Goal: Navigation & Orientation: Find specific page/section

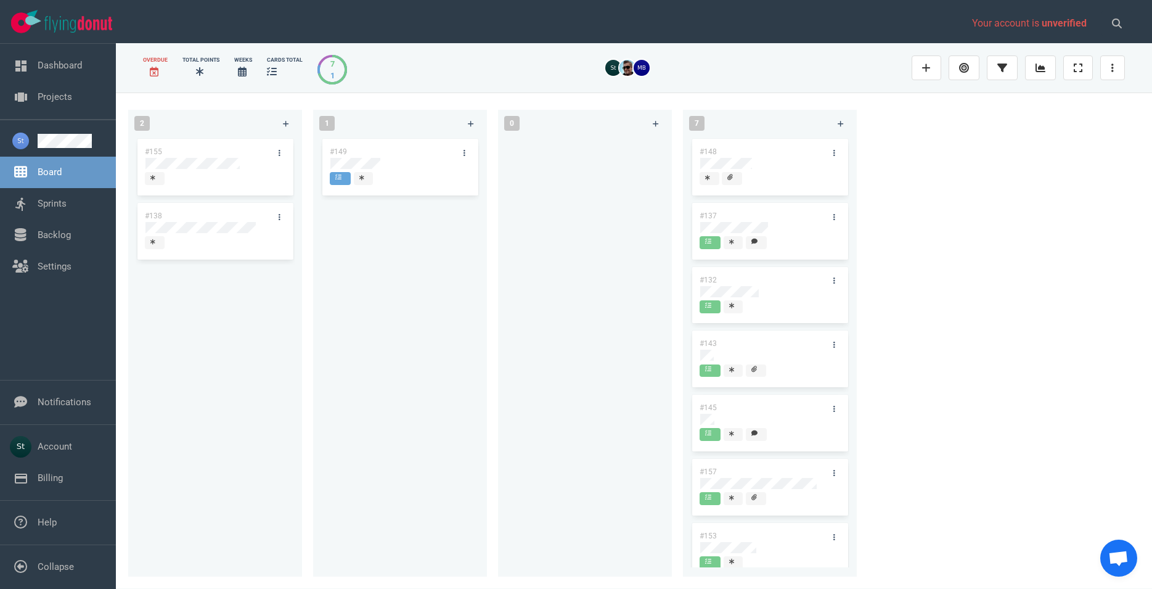
scroll to position [17, 0]
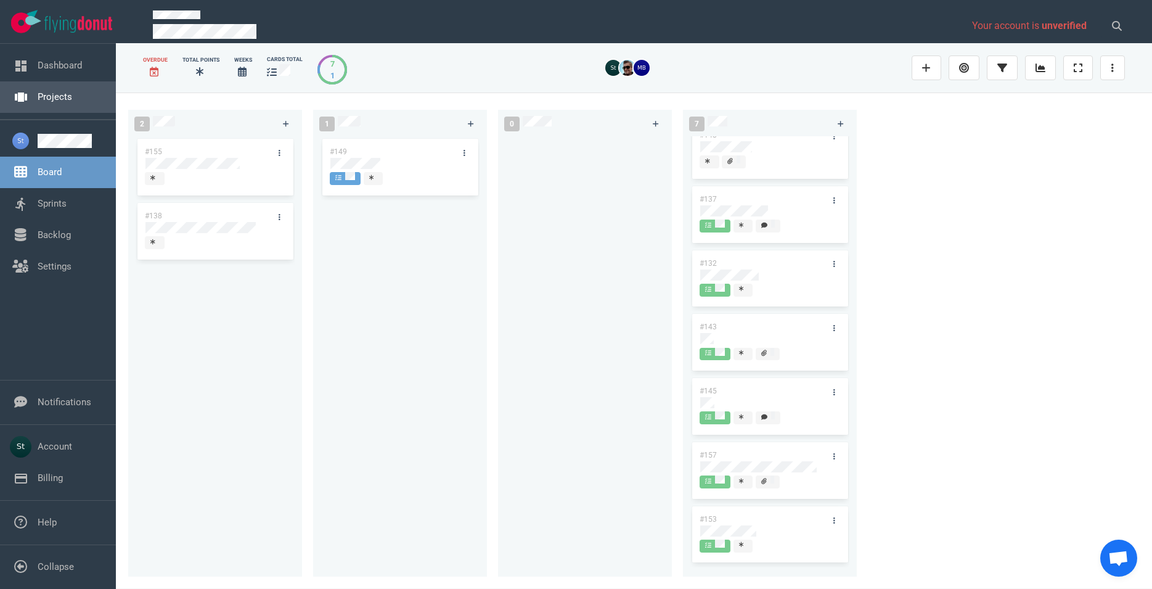
click at [72, 97] on link "Projects" at bounding box center [55, 96] width 35 height 11
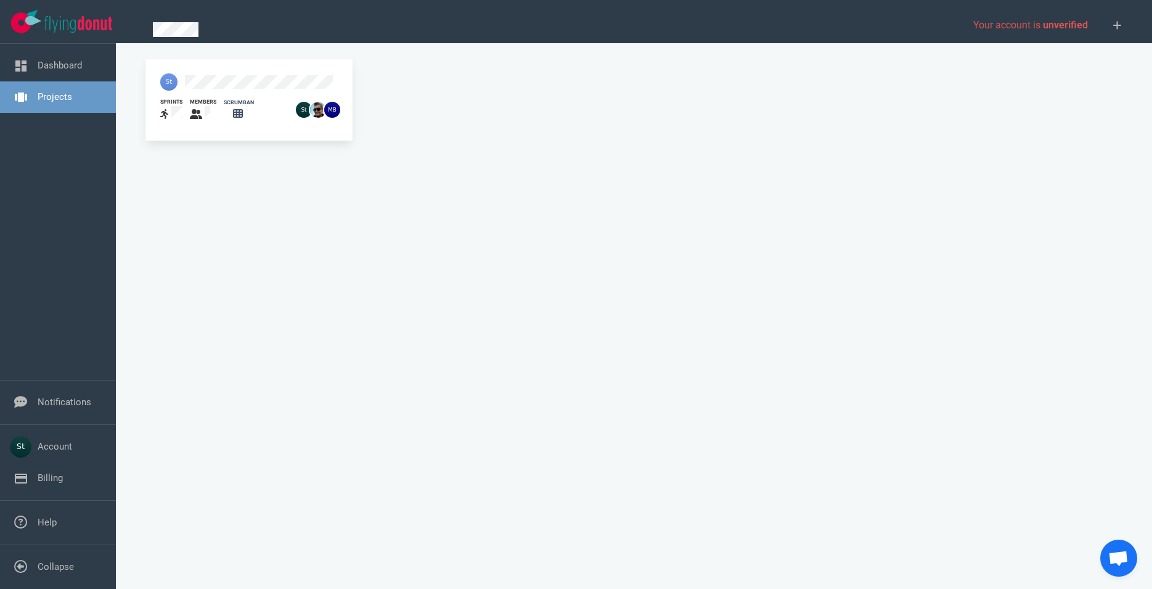
click at [206, 71] on div at bounding box center [224, 82] width 143 height 32
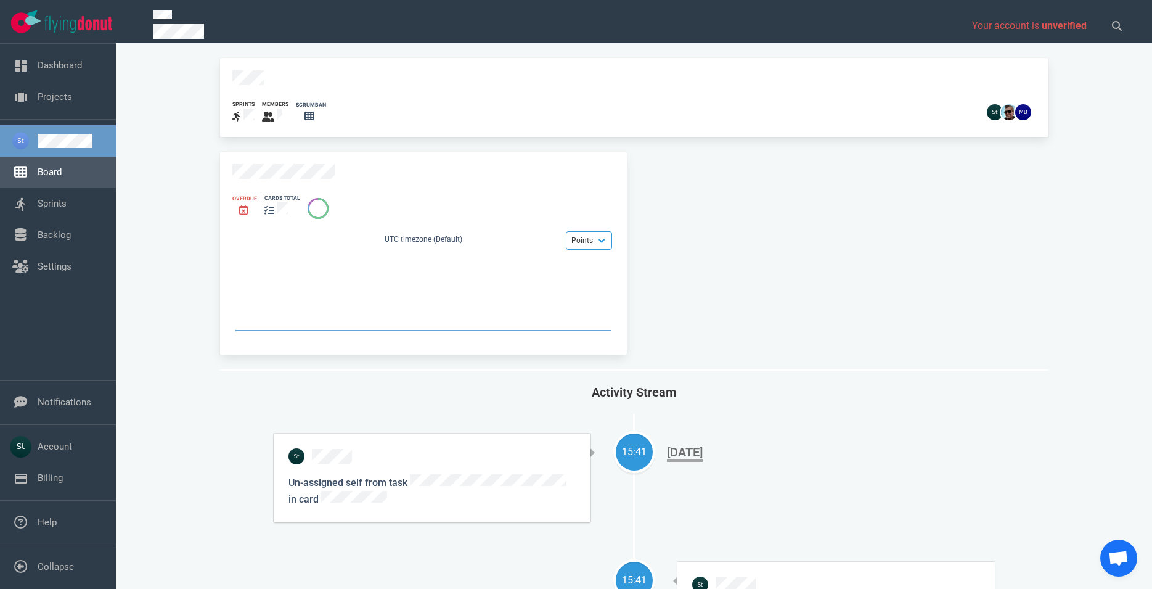
click at [61, 175] on link "Board" at bounding box center [50, 171] width 24 height 11
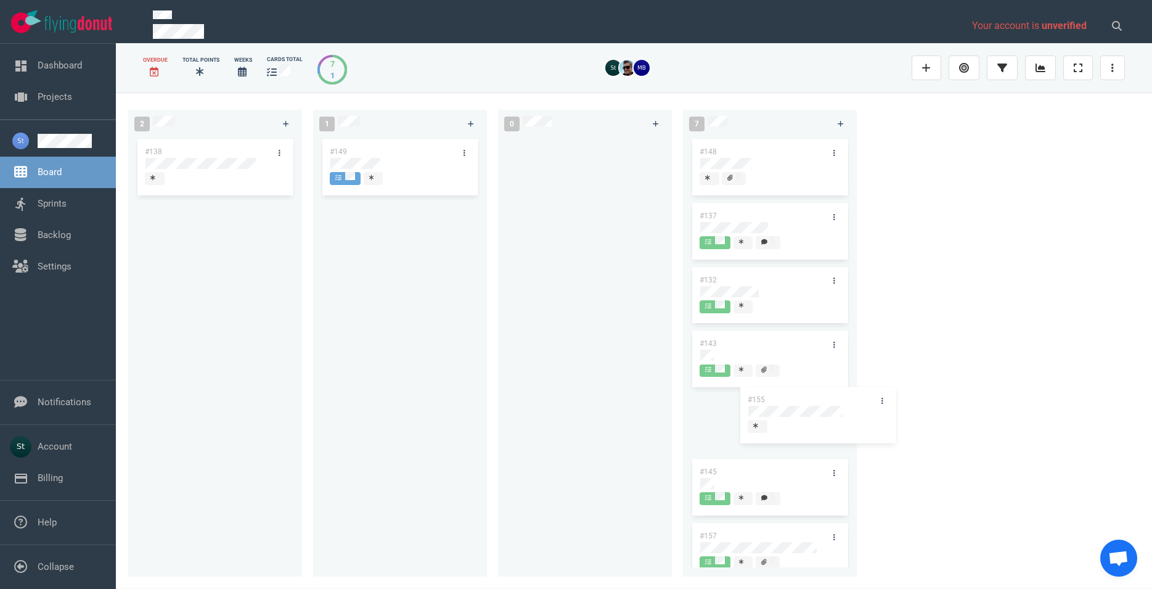
drag, startPoint x: 242, startPoint y: 155, endPoint x: 845, endPoint y: 403, distance: 651.6
click at [295, 200] on div "#155" at bounding box center [215, 168] width 159 height 64
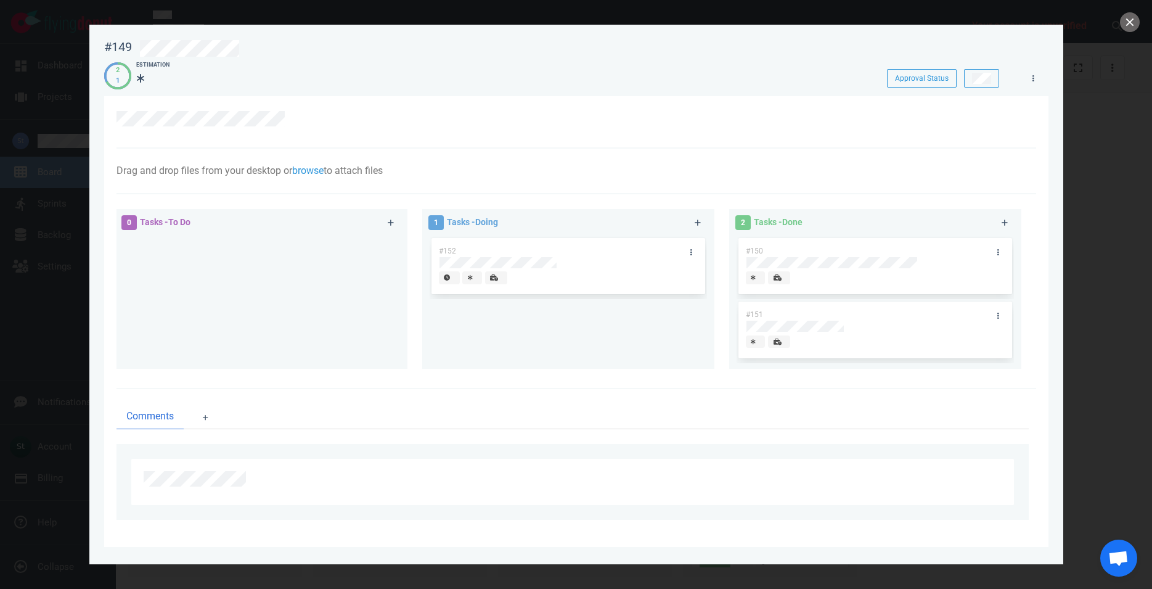
click at [1142, 8] on div at bounding box center [576, 294] width 1152 height 589
click at [1126, 28] on button "close" at bounding box center [1130, 22] width 20 height 20
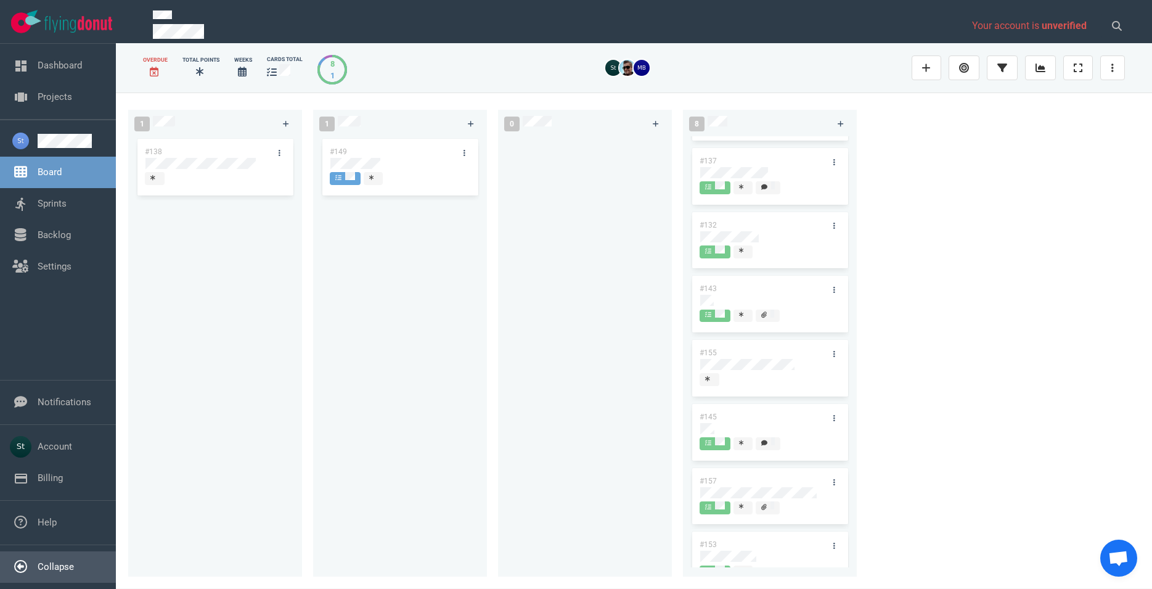
scroll to position [81, 0]
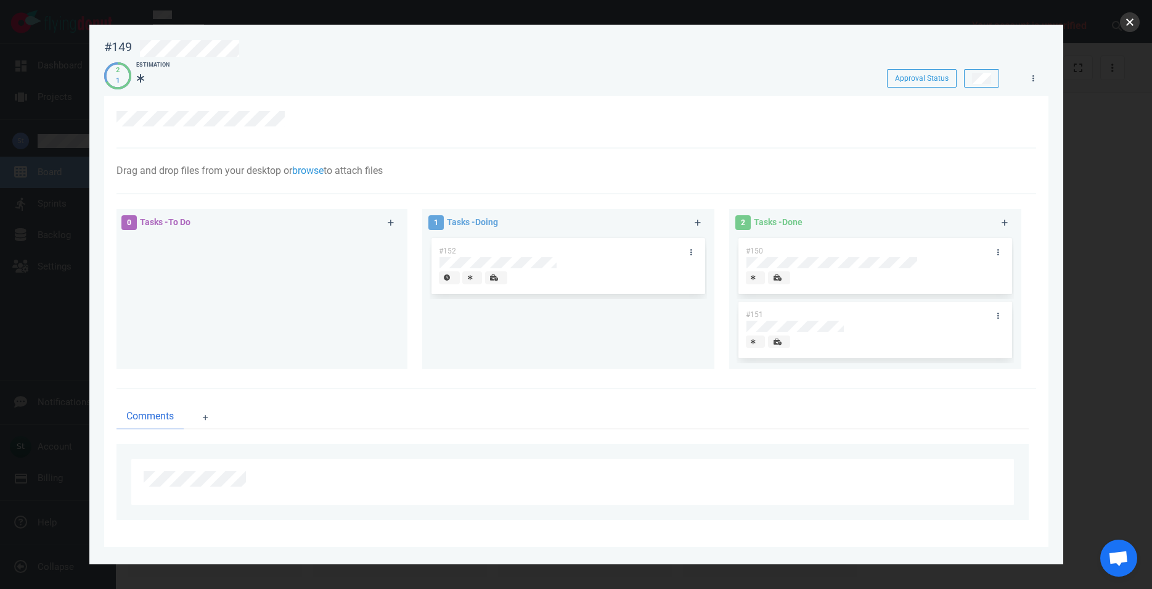
click at [1130, 25] on button "close" at bounding box center [1130, 22] width 20 height 20
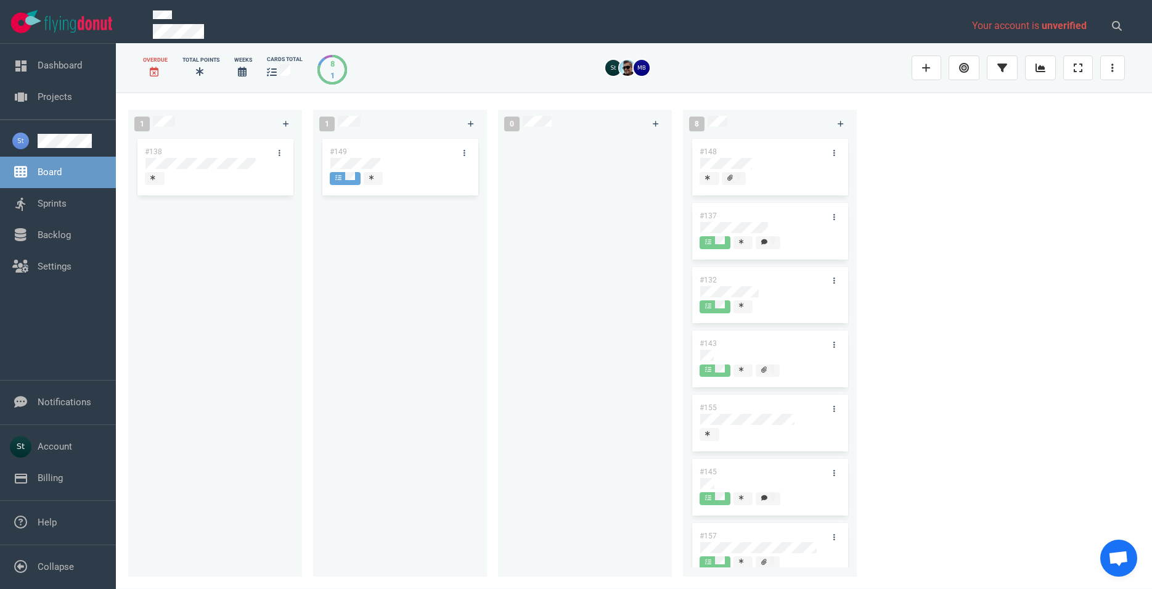
scroll to position [70, 0]
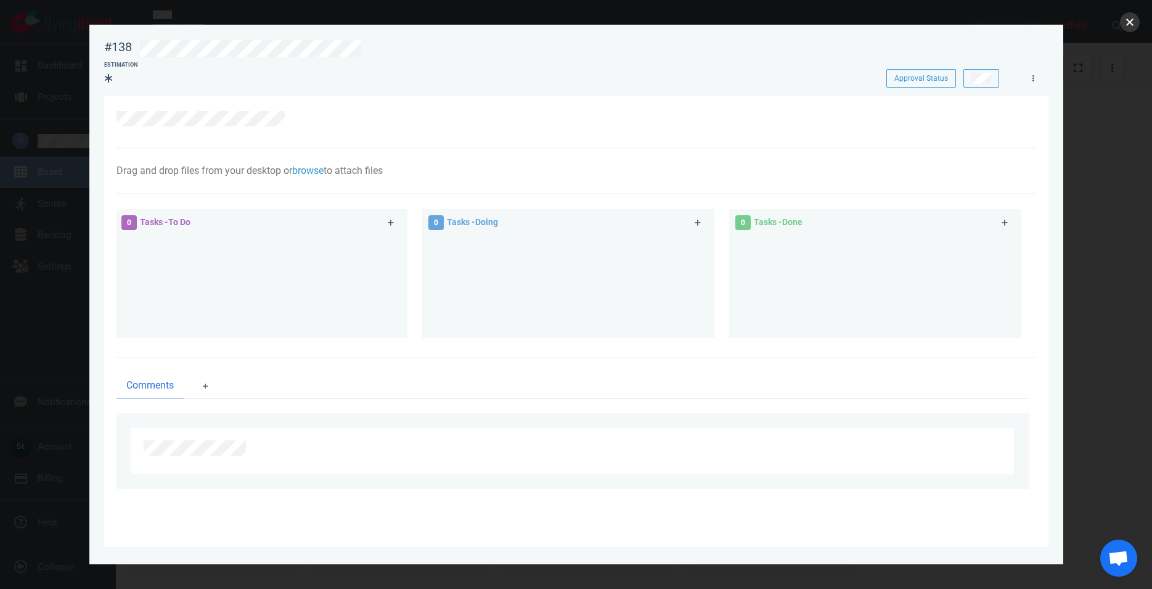
click at [1122, 23] on button "close" at bounding box center [1130, 22] width 20 height 20
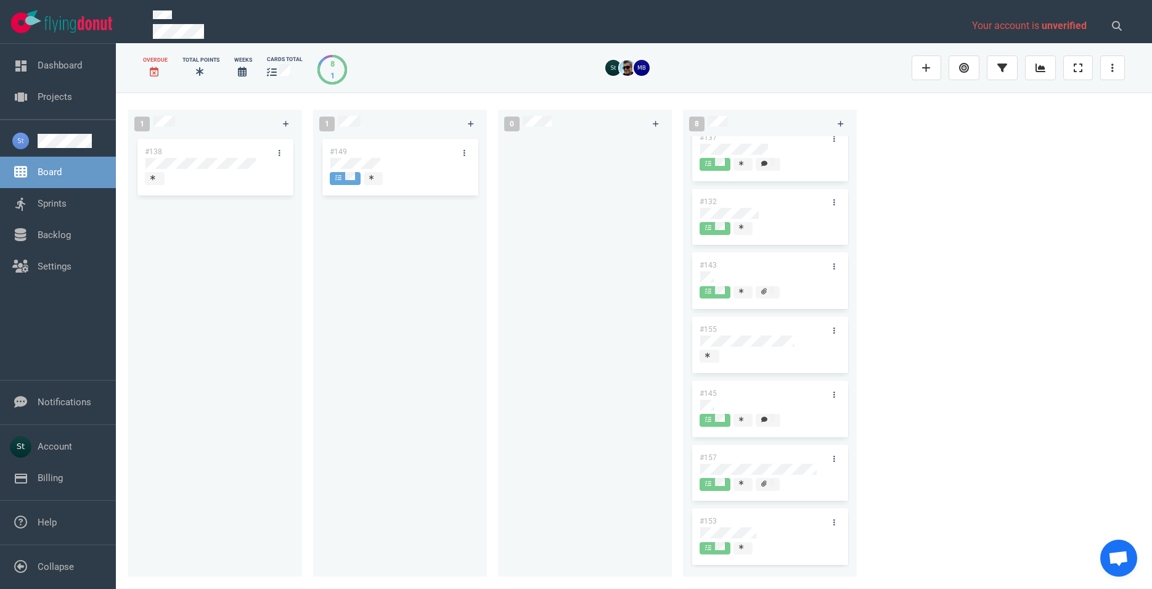
scroll to position [81, 0]
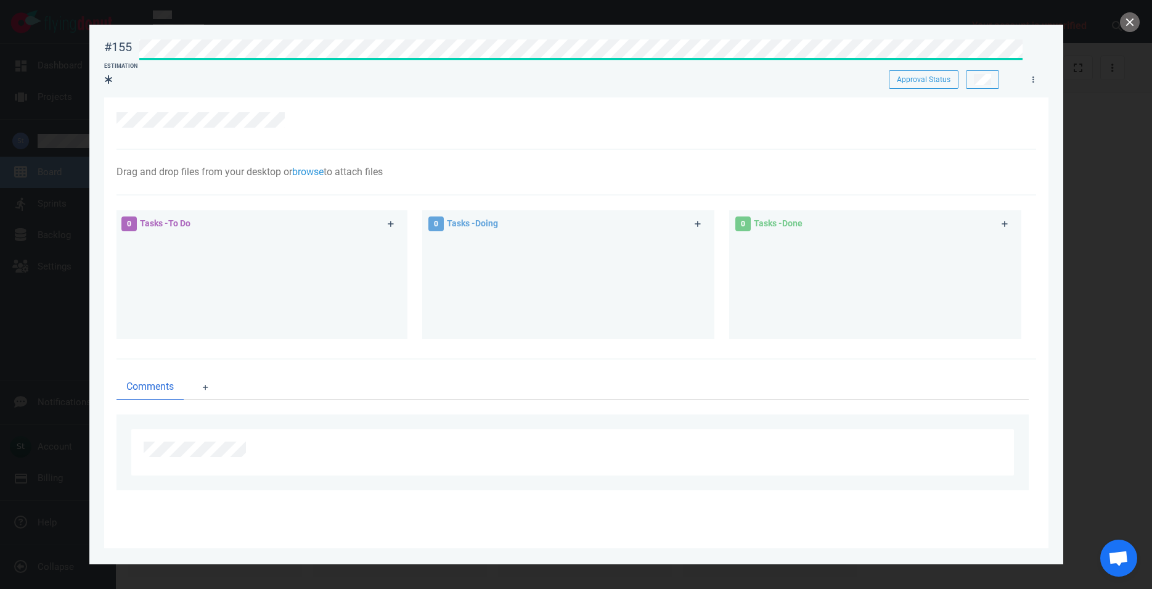
click at [1147, 102] on div at bounding box center [576, 294] width 1152 height 589
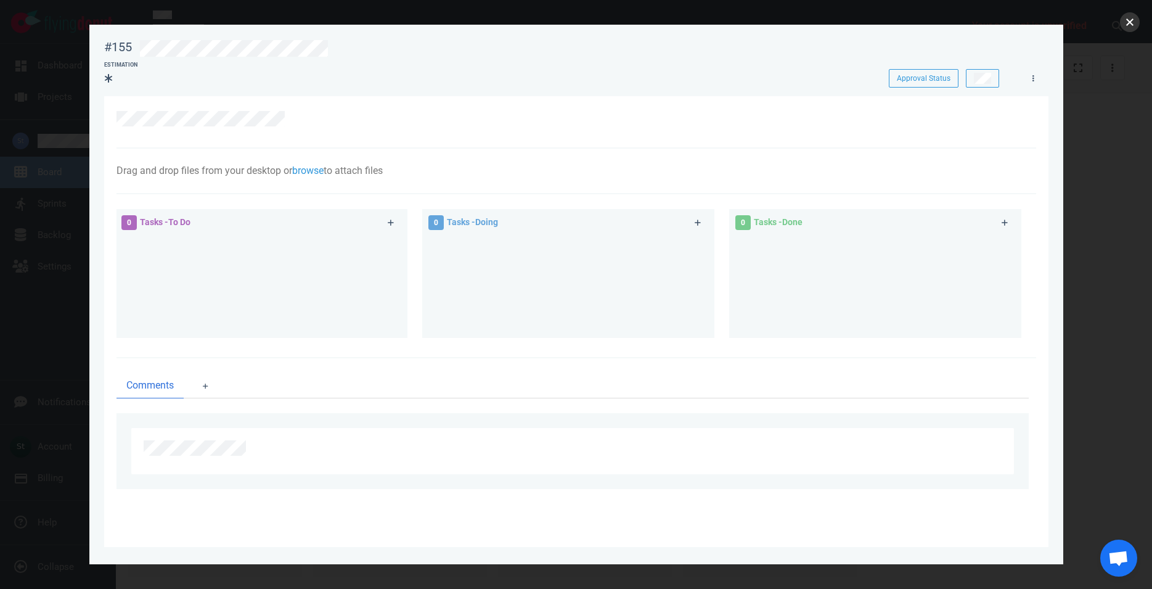
click at [1137, 20] on button "close" at bounding box center [1130, 22] width 20 height 20
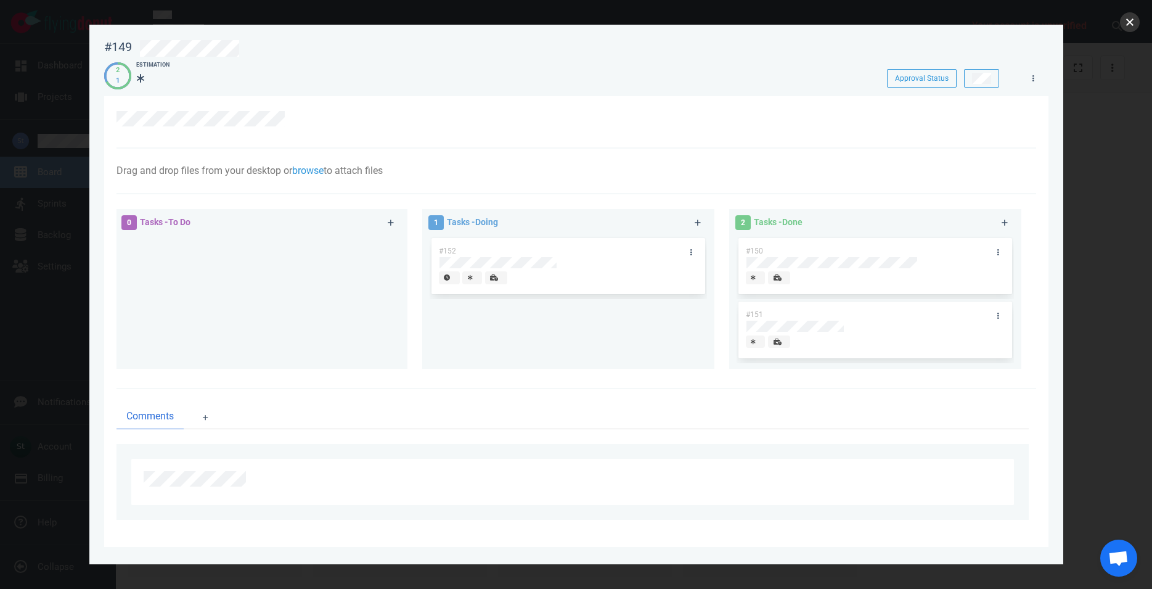
click at [1134, 31] on button "close" at bounding box center [1130, 22] width 20 height 20
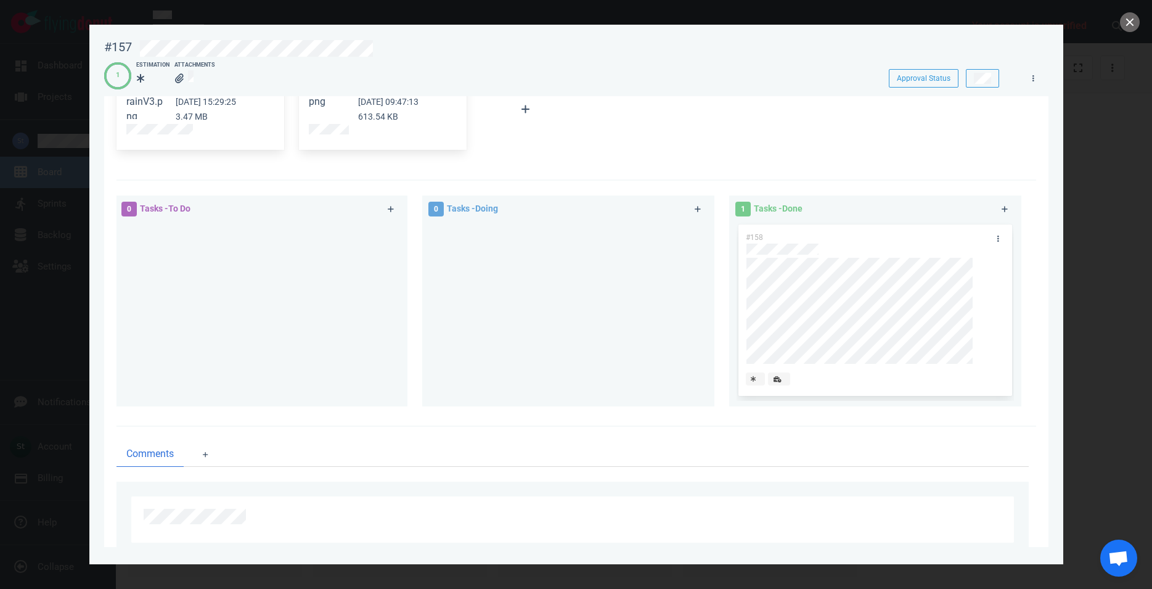
scroll to position [226, 0]
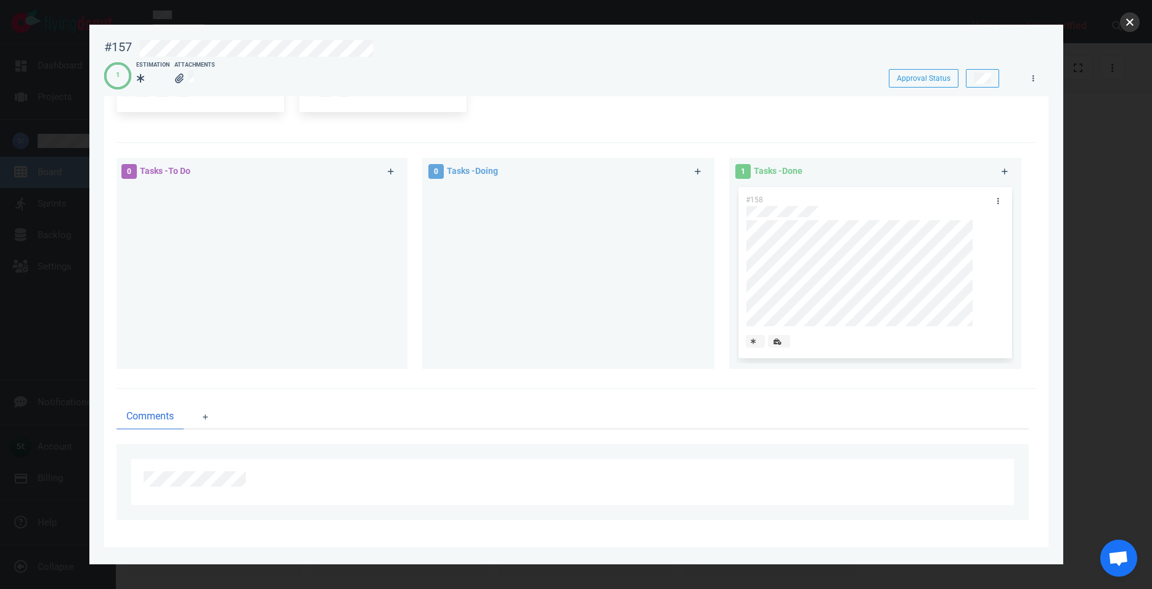
click at [1136, 20] on button "close" at bounding box center [1130, 22] width 20 height 20
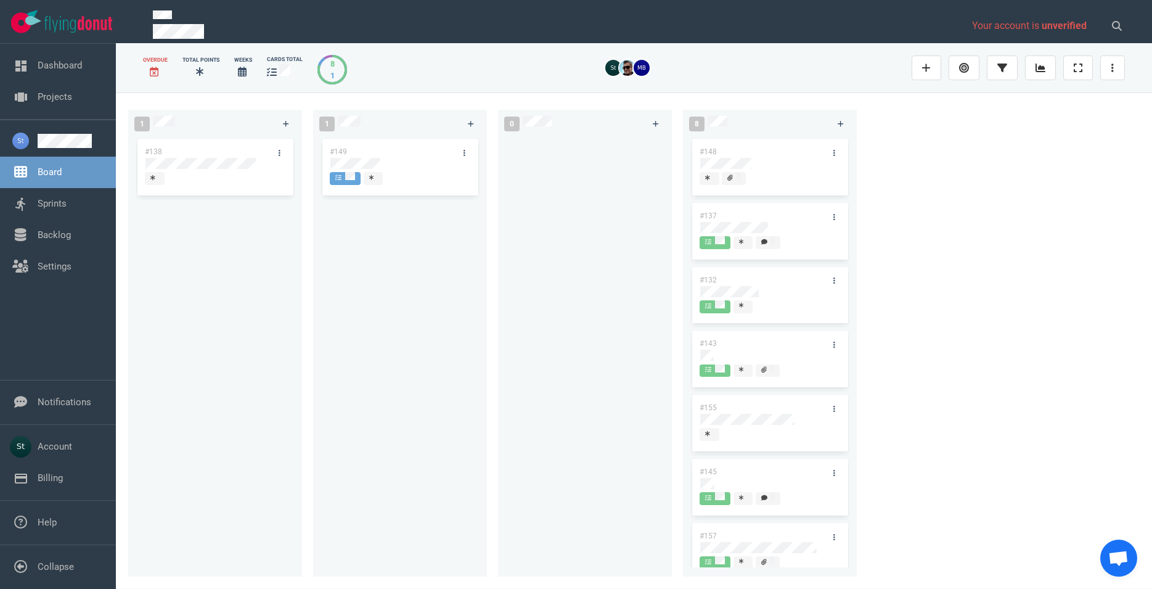
click at [739, 430] on div at bounding box center [769, 436] width 141 height 16
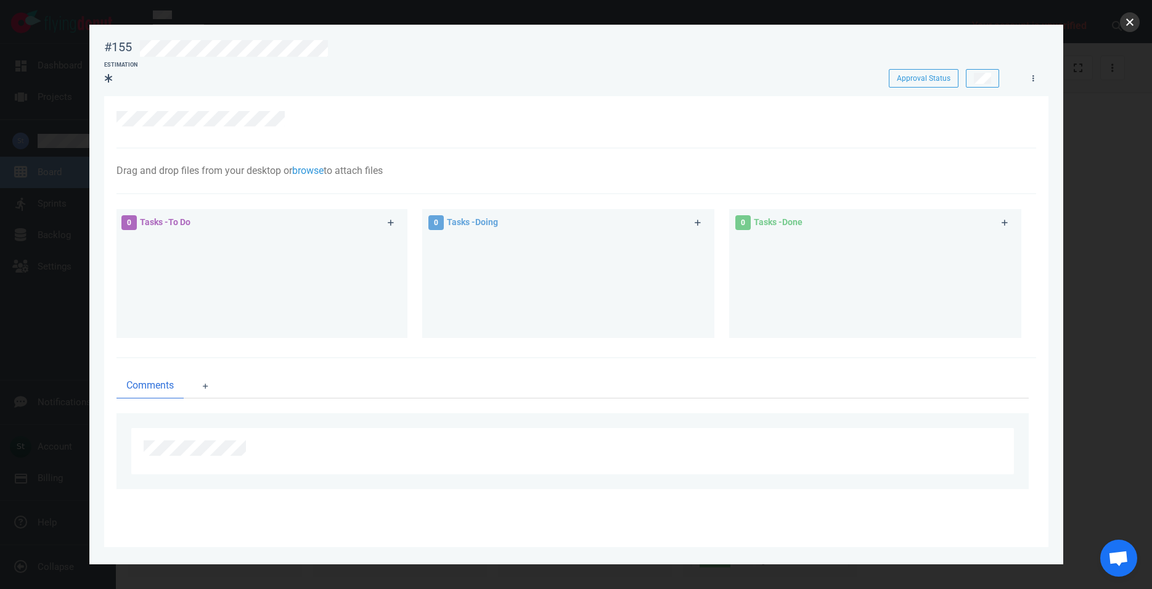
click at [1131, 28] on button "close" at bounding box center [1130, 22] width 20 height 20
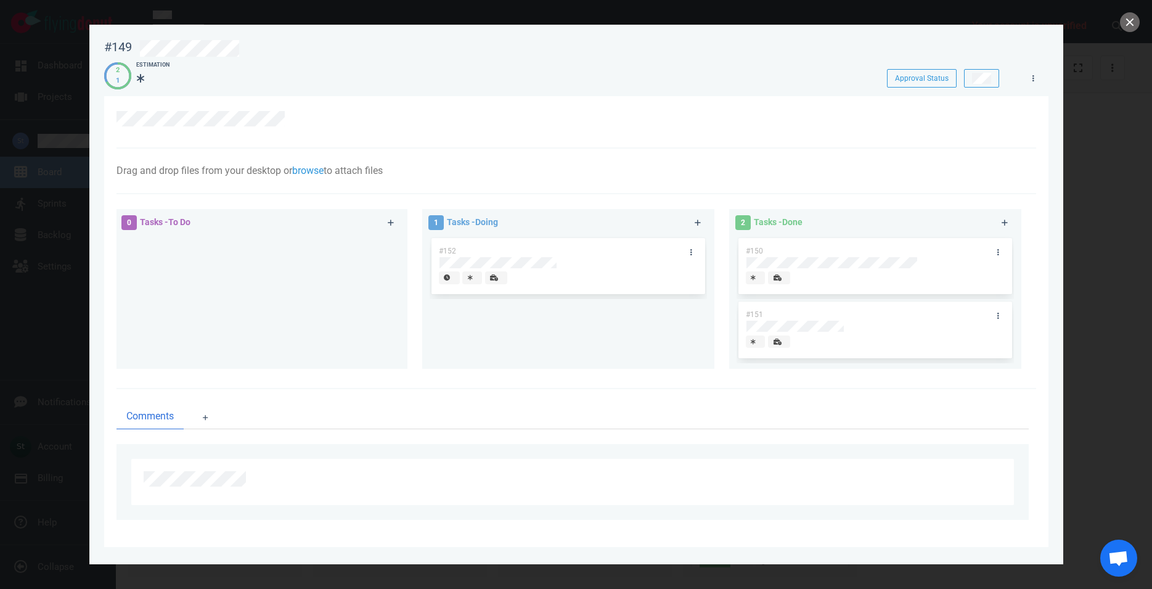
click at [1121, 15] on div at bounding box center [576, 294] width 1152 height 589
click at [1123, 18] on button "close" at bounding box center [1130, 22] width 20 height 20
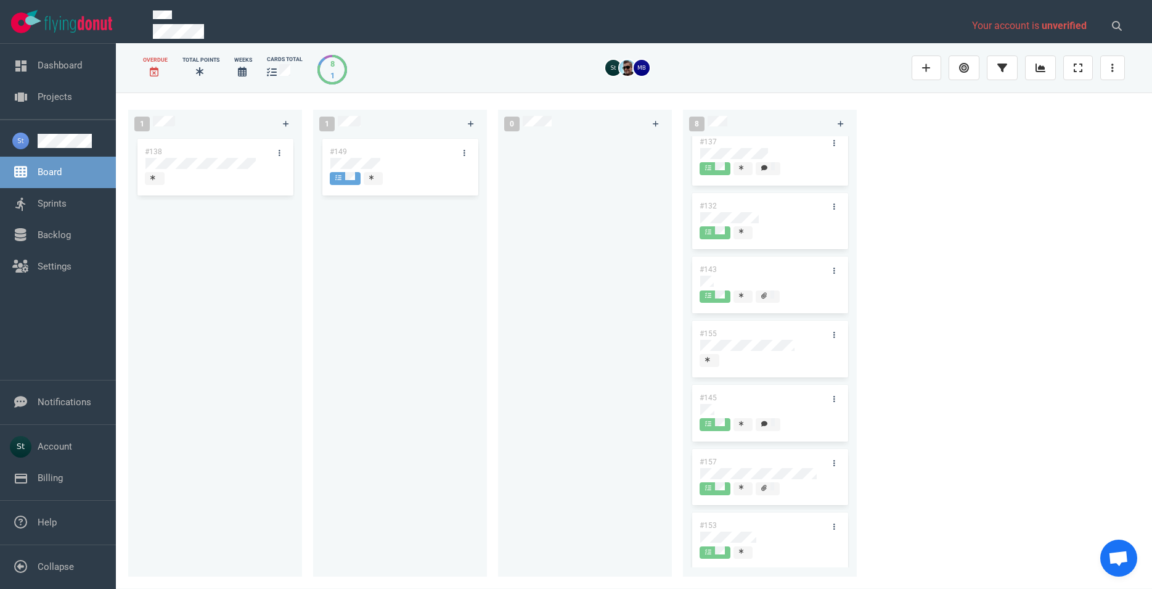
scroll to position [81, 0]
click at [764, 346] on div at bounding box center [769, 345] width 139 height 2
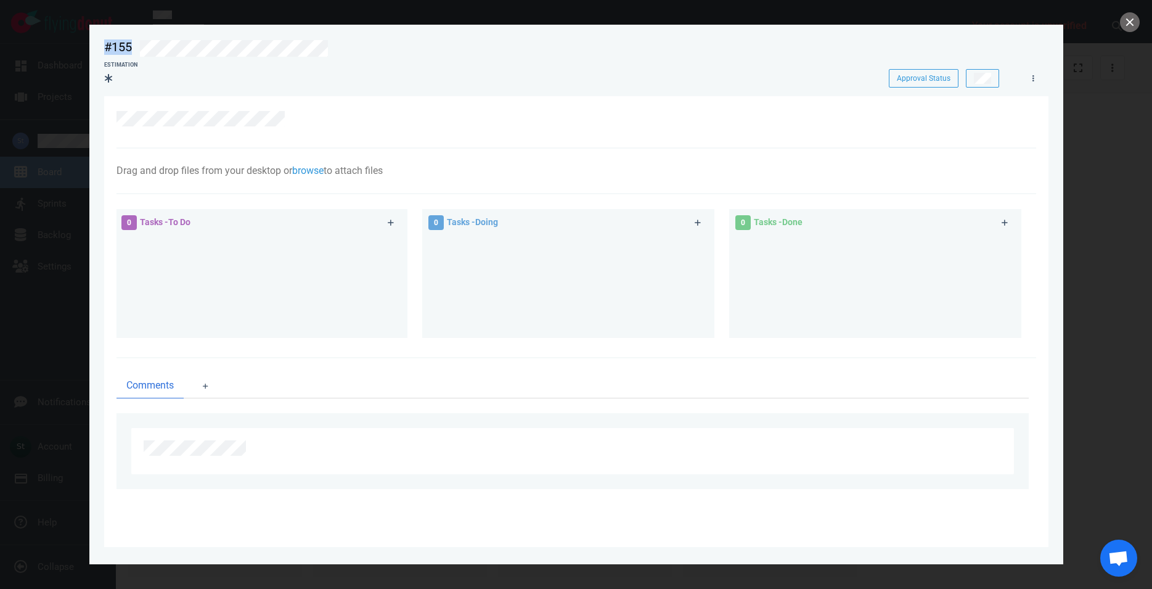
drag, startPoint x: 397, startPoint y: 63, endPoint x: 54, endPoint y: 59, distance: 343.9
click at [89, 57] on div "#155 Approval Status Estimation Approval Status Drag and drop files from your d…" at bounding box center [576, 294] width 974 height 539
click at [279, 91] on div "#155 Approval Status Estimation Approval Status Drag and drop files from your d…" at bounding box center [576, 285] width 944 height 507
click at [663, 112] on div at bounding box center [569, 118] width 906 height 15
click at [1132, 25] on button "close" at bounding box center [1130, 22] width 20 height 20
